Goal: Use online tool/utility: Use online tool/utility

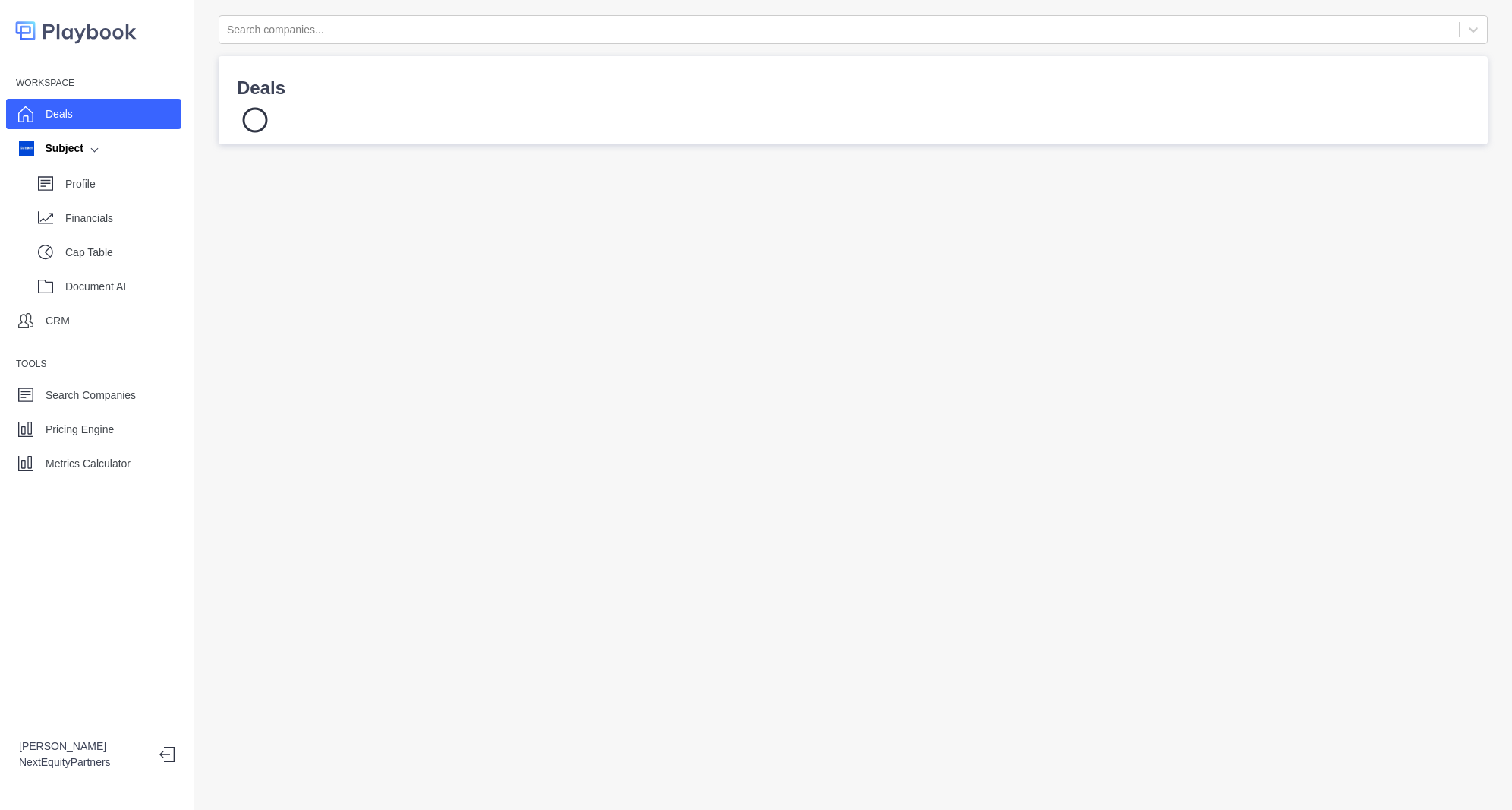
click at [118, 445] on div "Workspace Deals Subject Profile Financials Cap Table Document AI CRM Tools Sear…" at bounding box center [97, 274] width 194 height 407
click at [117, 450] on div "Metrics Calculator" at bounding box center [93, 462] width 175 height 30
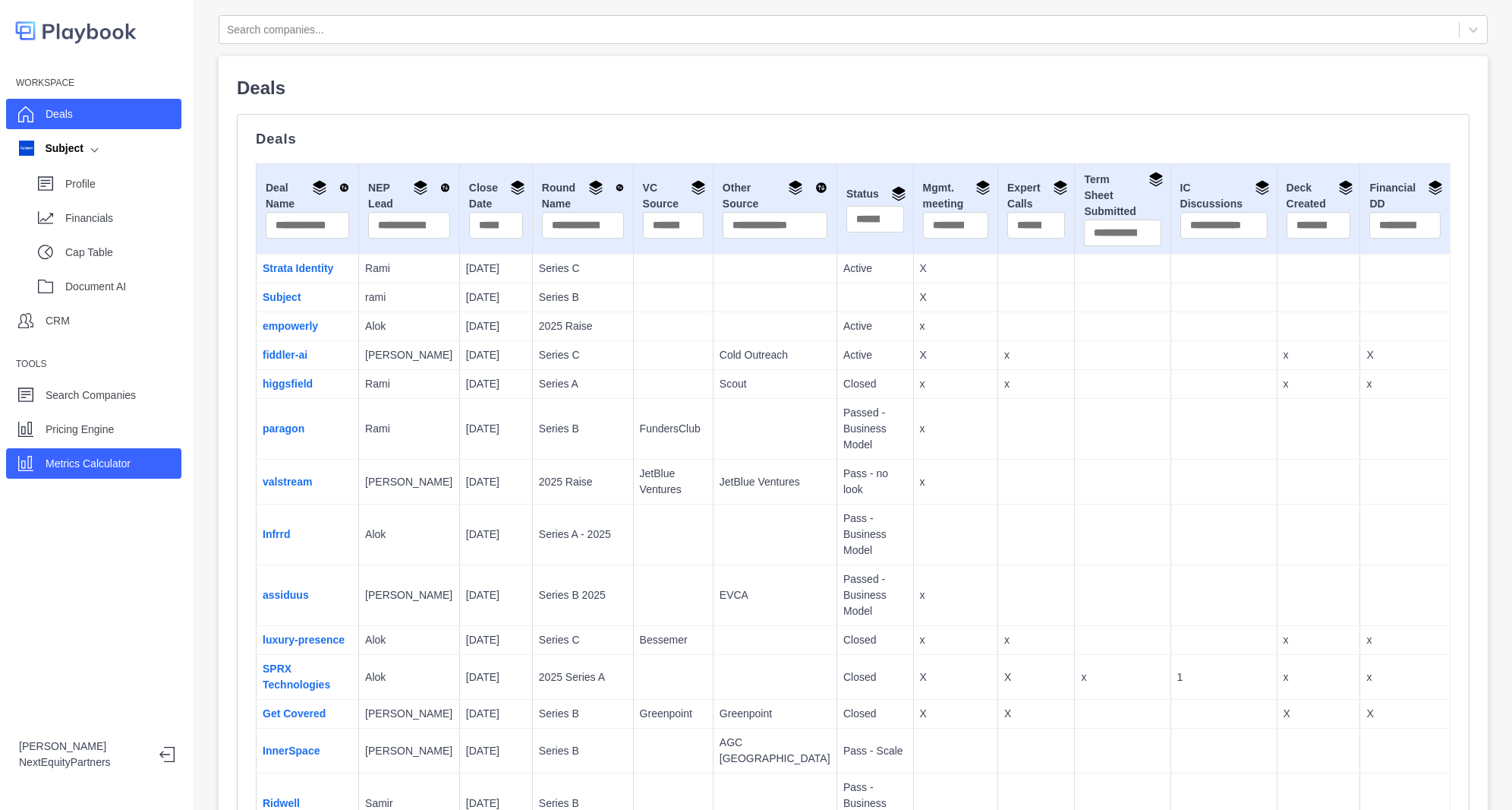
click at [116, 473] on div "Metrics Calculator" at bounding box center [88, 463] width 85 height 22
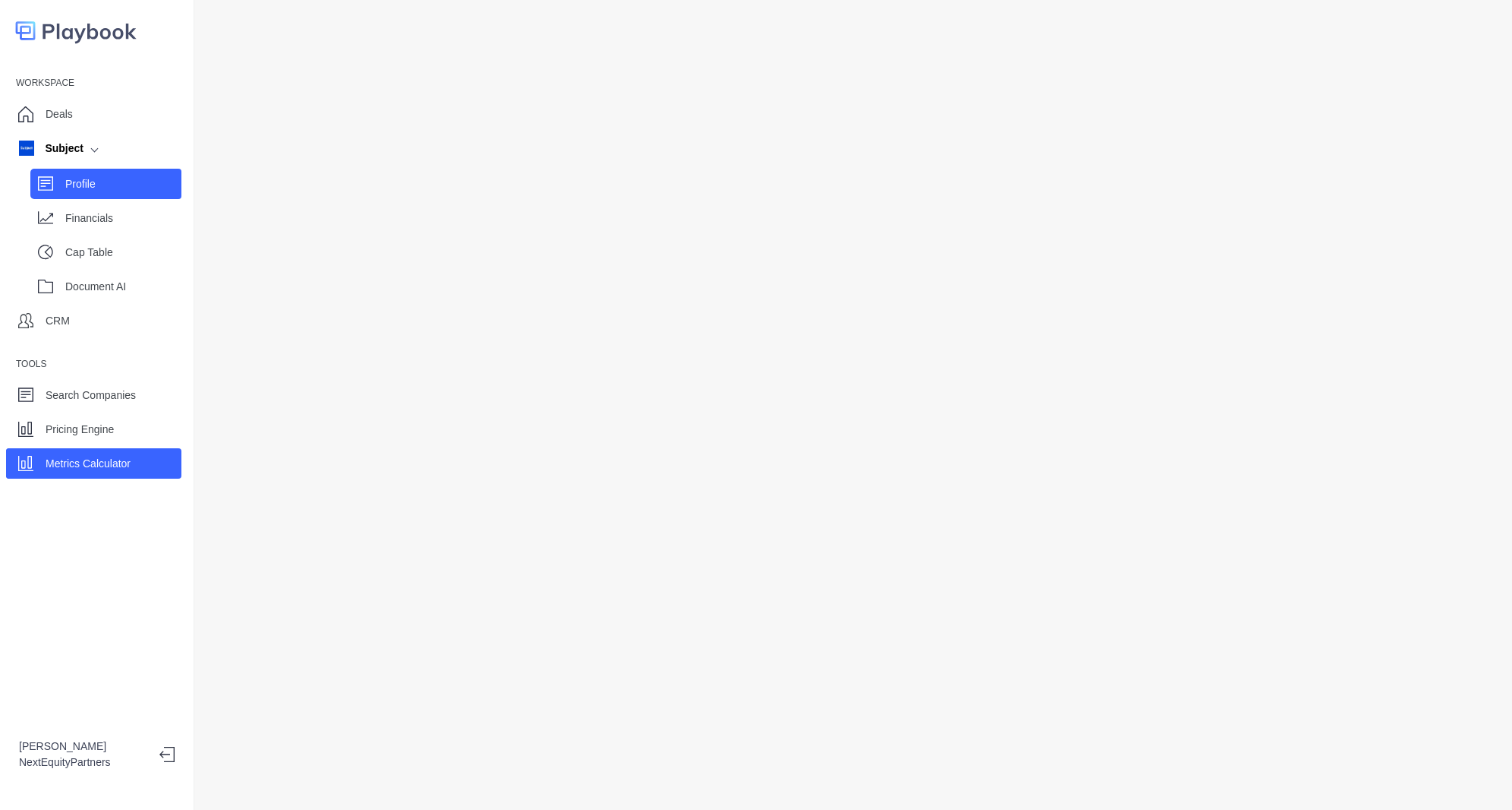
click at [77, 181] on p "Profile" at bounding box center [124, 184] width 116 height 16
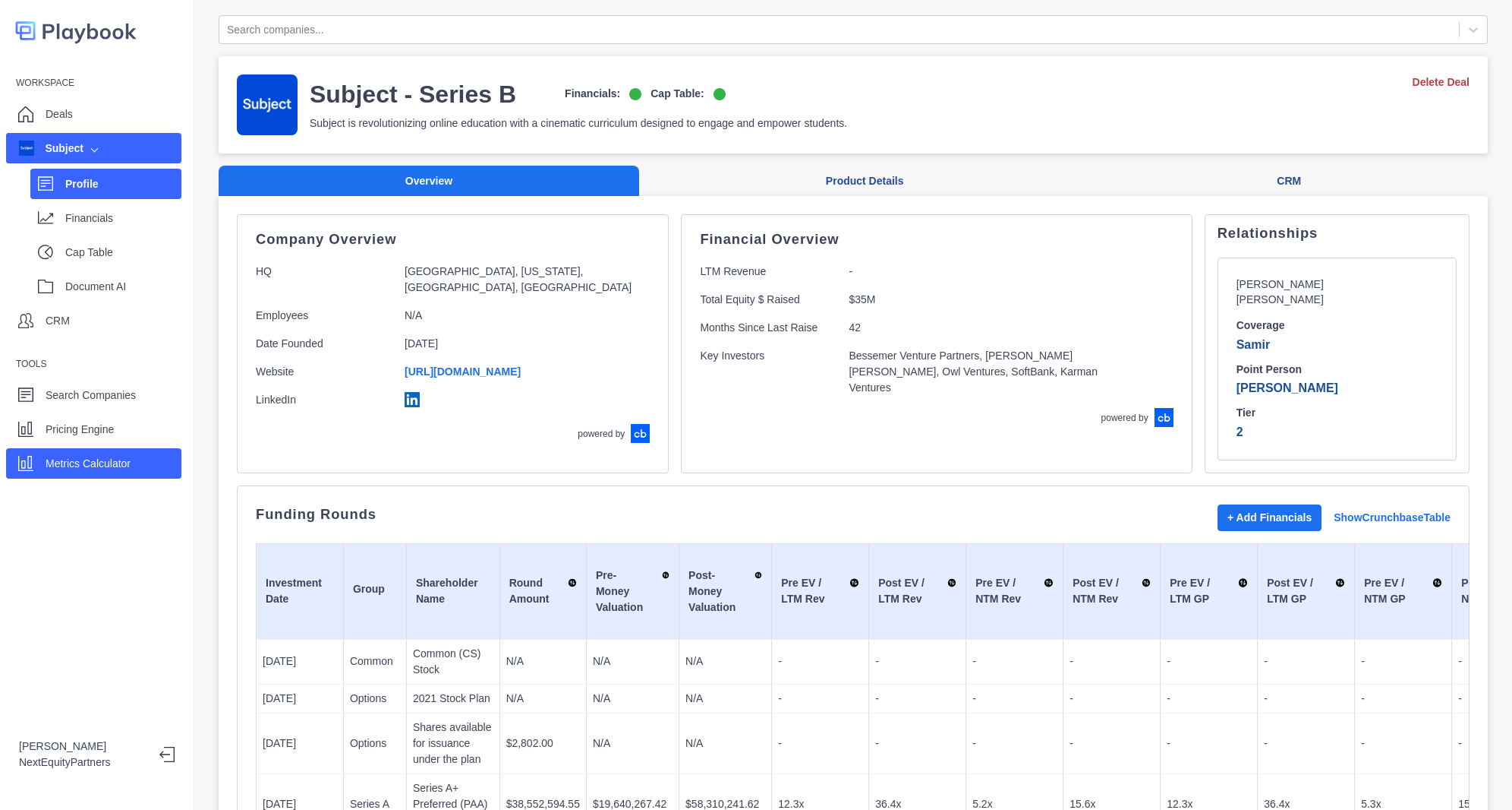
click at [55, 465] on p "Metrics Calculator" at bounding box center [88, 463] width 85 height 16
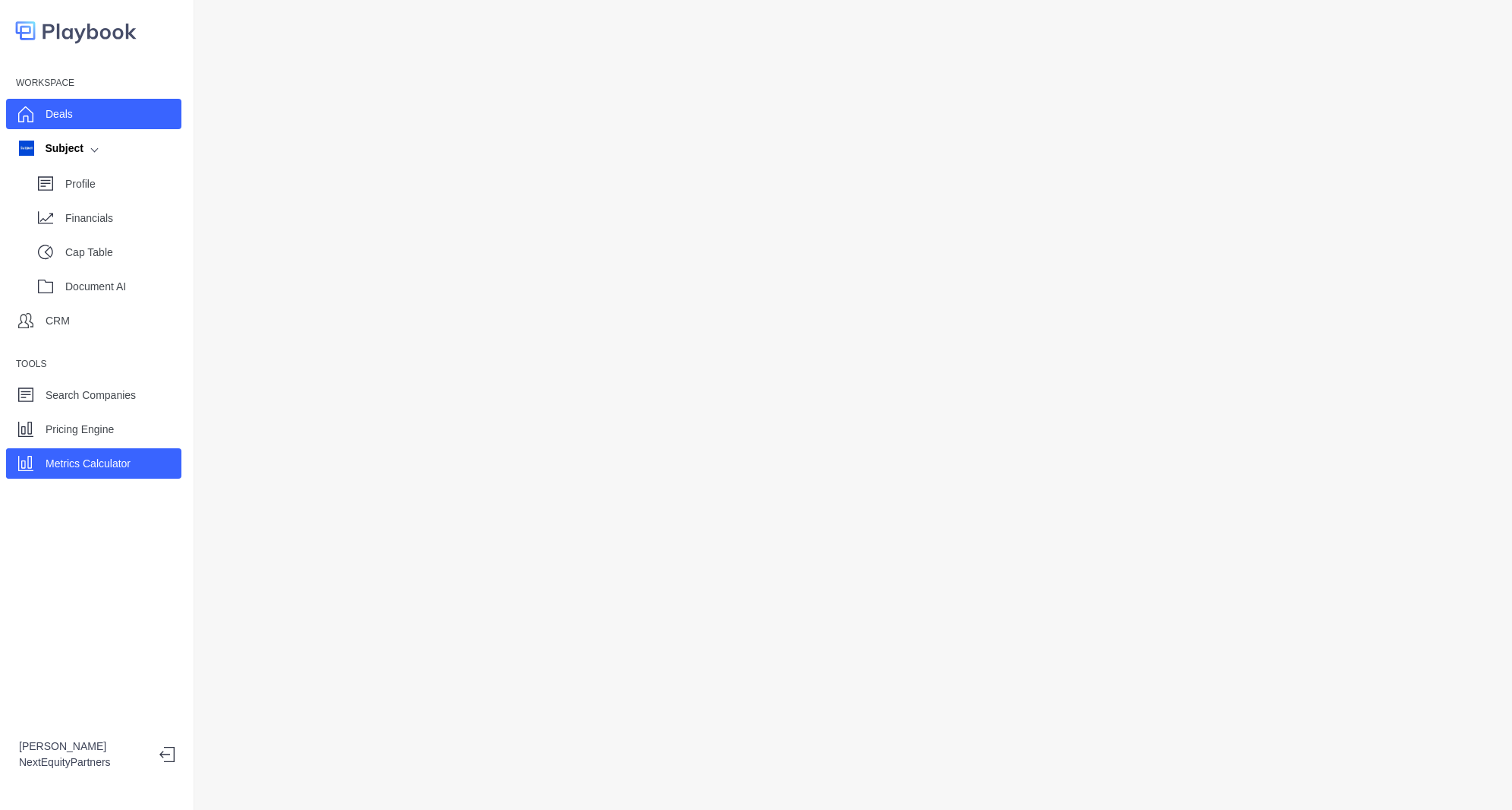
click at [75, 124] on div "Deals" at bounding box center [93, 113] width 175 height 30
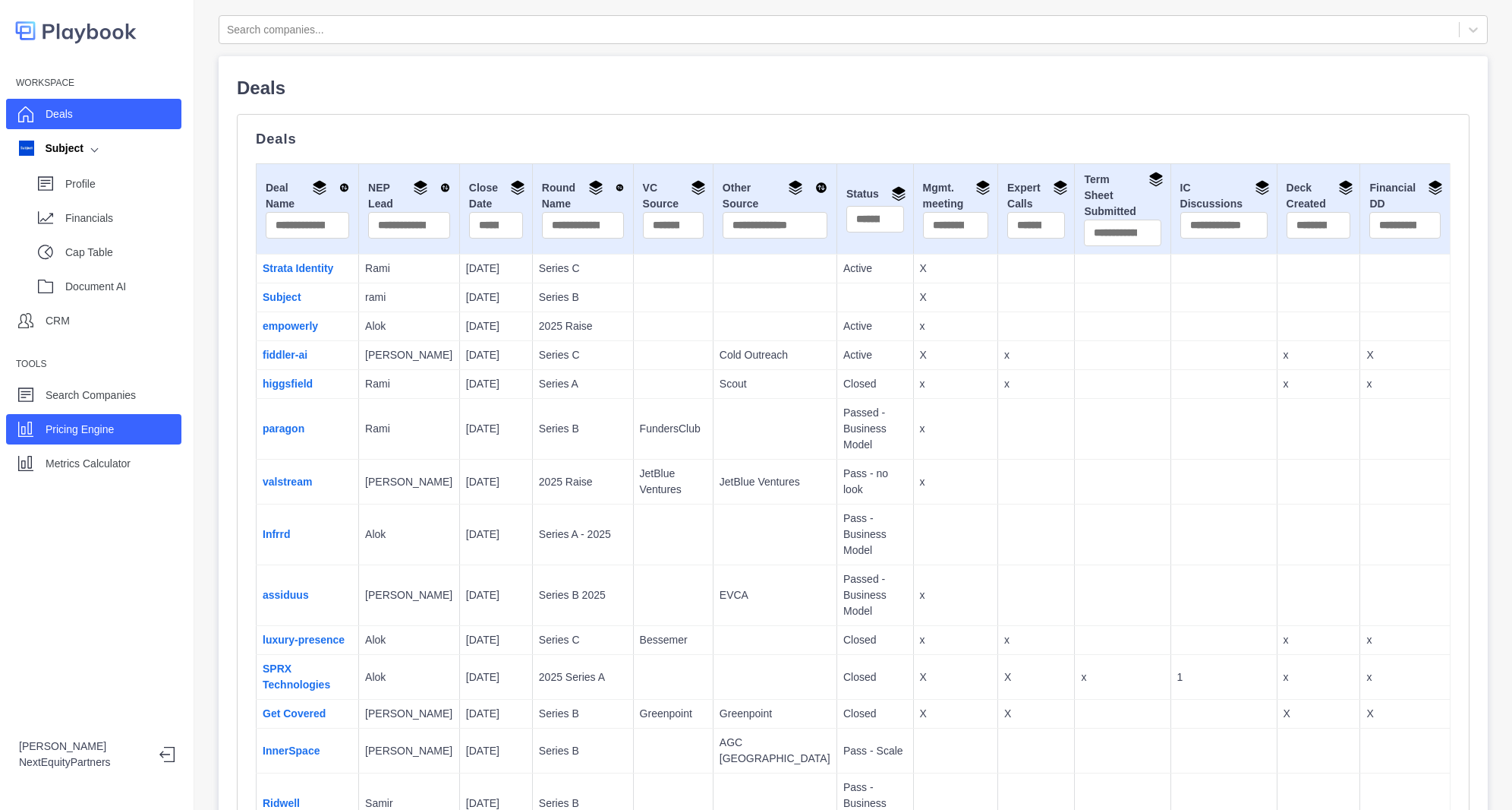
click at [108, 442] on div "Pricing Engine" at bounding box center [93, 429] width 175 height 30
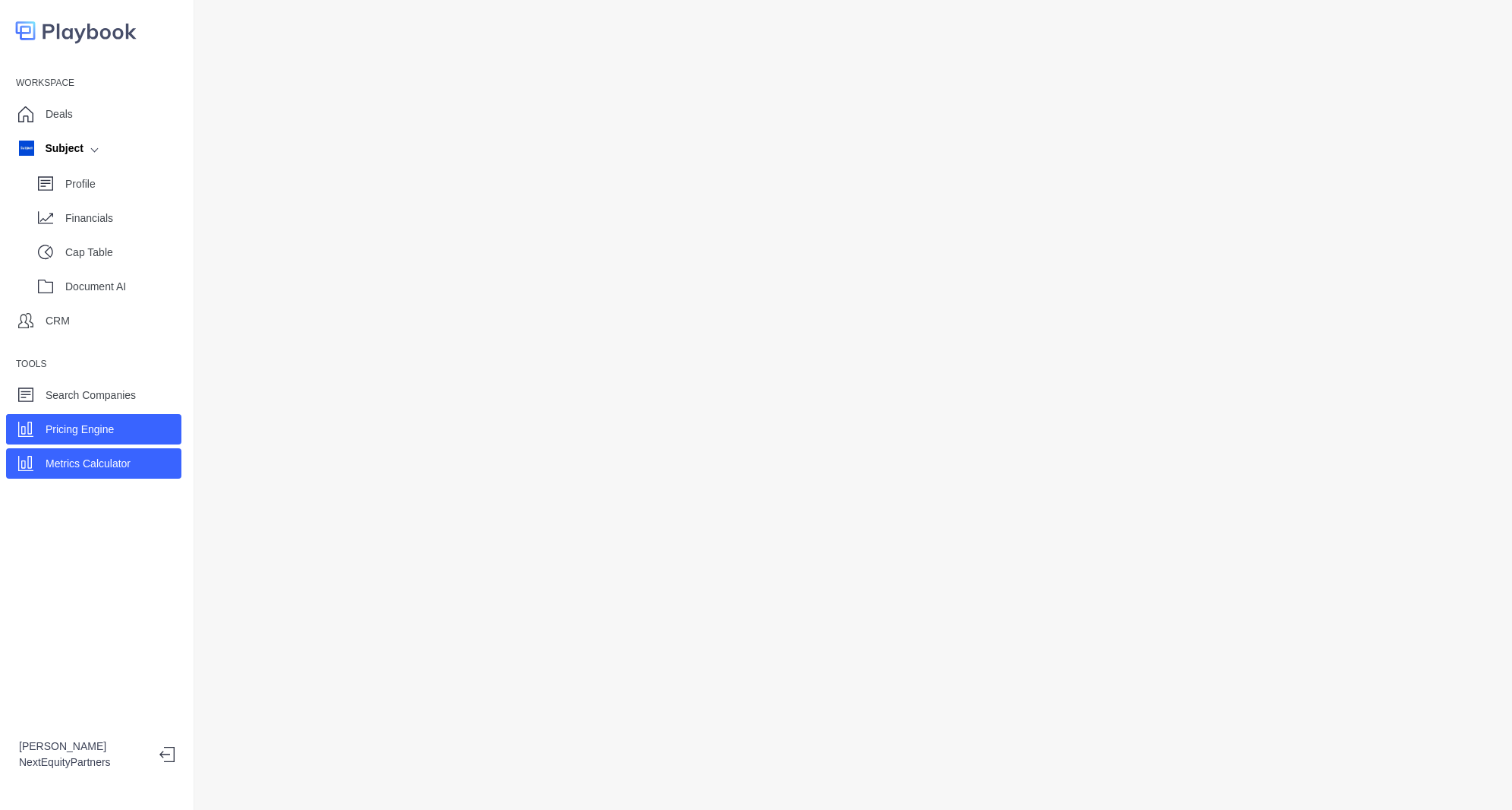
click at [104, 459] on p "Metrics Calculator" at bounding box center [88, 463] width 85 height 16
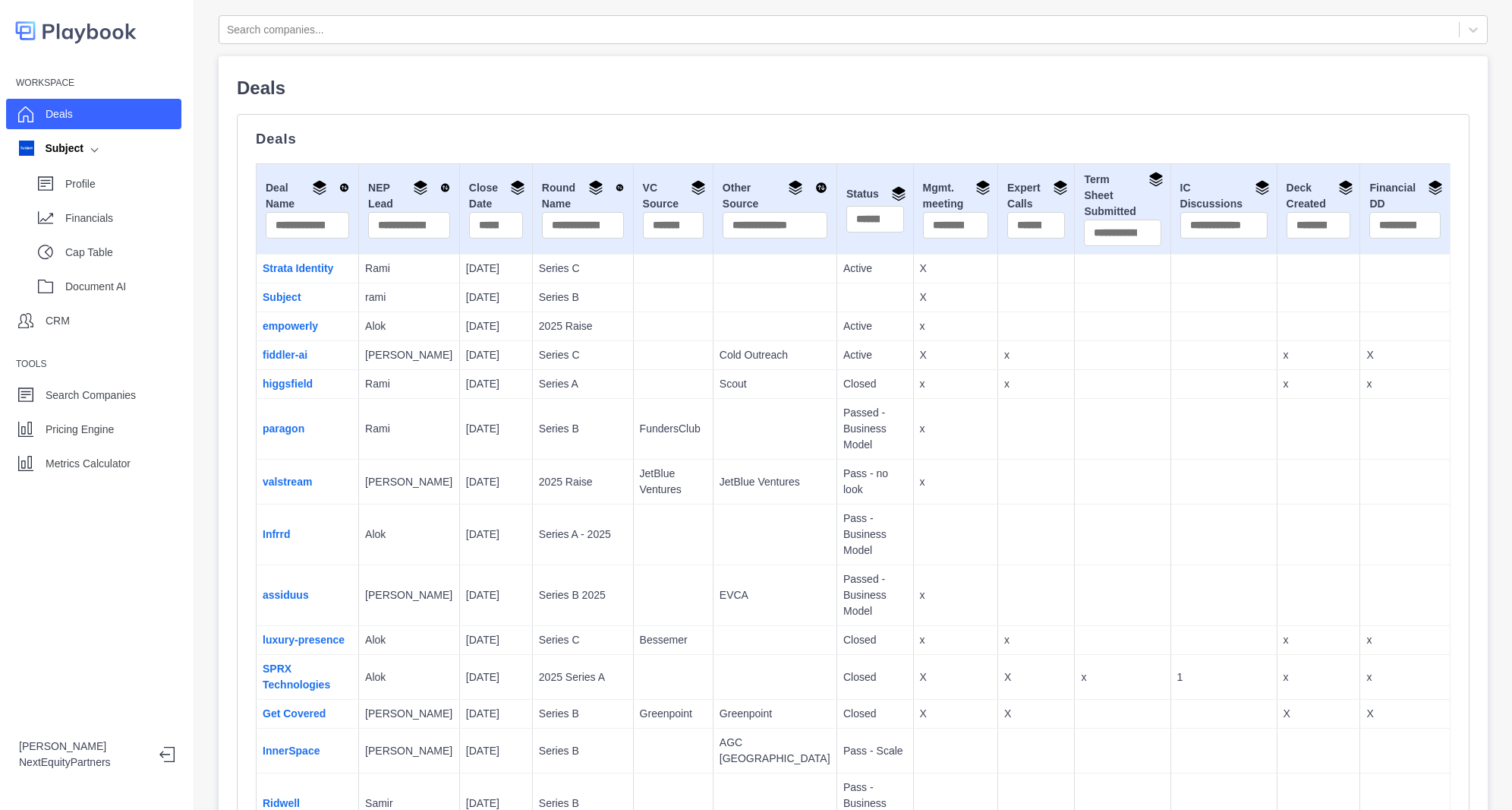
click at [172, 488] on div "Workspace Deals Subject Profile Financials Cap Table Document AI CRM Tools Sear…" at bounding box center [97, 405] width 194 height 810
click at [156, 477] on div "Metrics Calculator" at bounding box center [93, 462] width 175 height 30
